Goal: Task Accomplishment & Management: Use online tool/utility

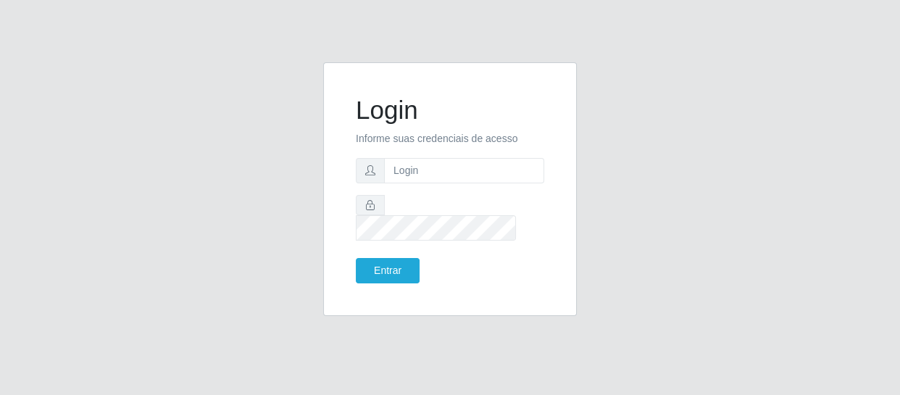
type input "[EMAIL_ADDRESS][DOMAIN_NAME]"
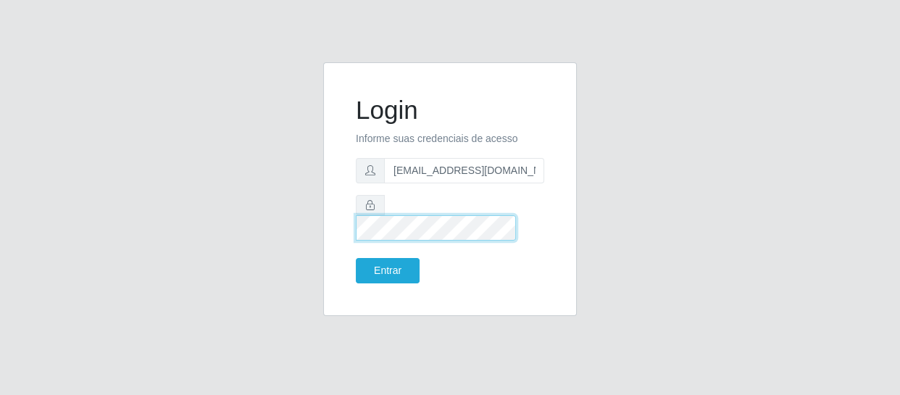
click at [356, 258] on button "Entrar" at bounding box center [388, 270] width 64 height 25
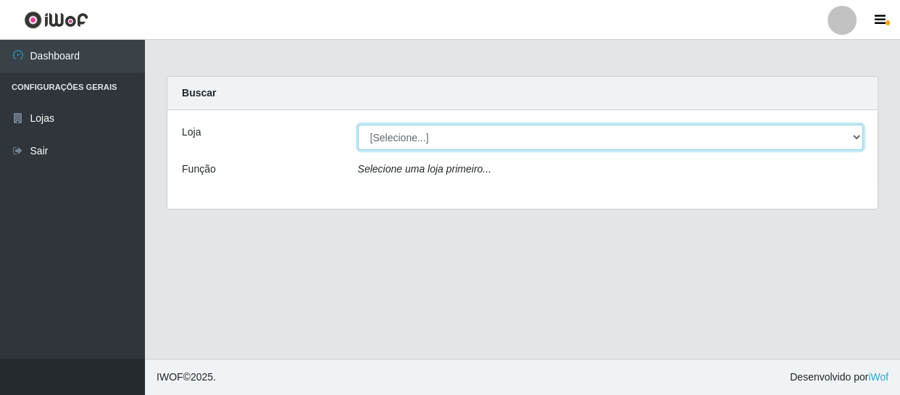
click at [855, 138] on select "[Selecione...] SuperFácil Atacado - São Gonçalo do Amarante" at bounding box center [611, 137] width 506 height 25
select select "408"
click at [358, 125] on select "[Selecione...] SuperFácil Atacado - São Gonçalo do Amarante" at bounding box center [611, 137] width 506 height 25
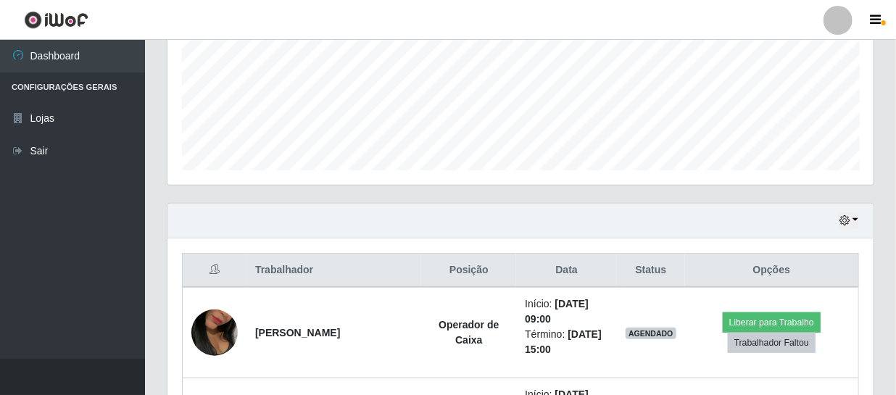
scroll to position [209, 0]
